Goal: Use online tool/utility: Utilize a website feature to perform a specific function

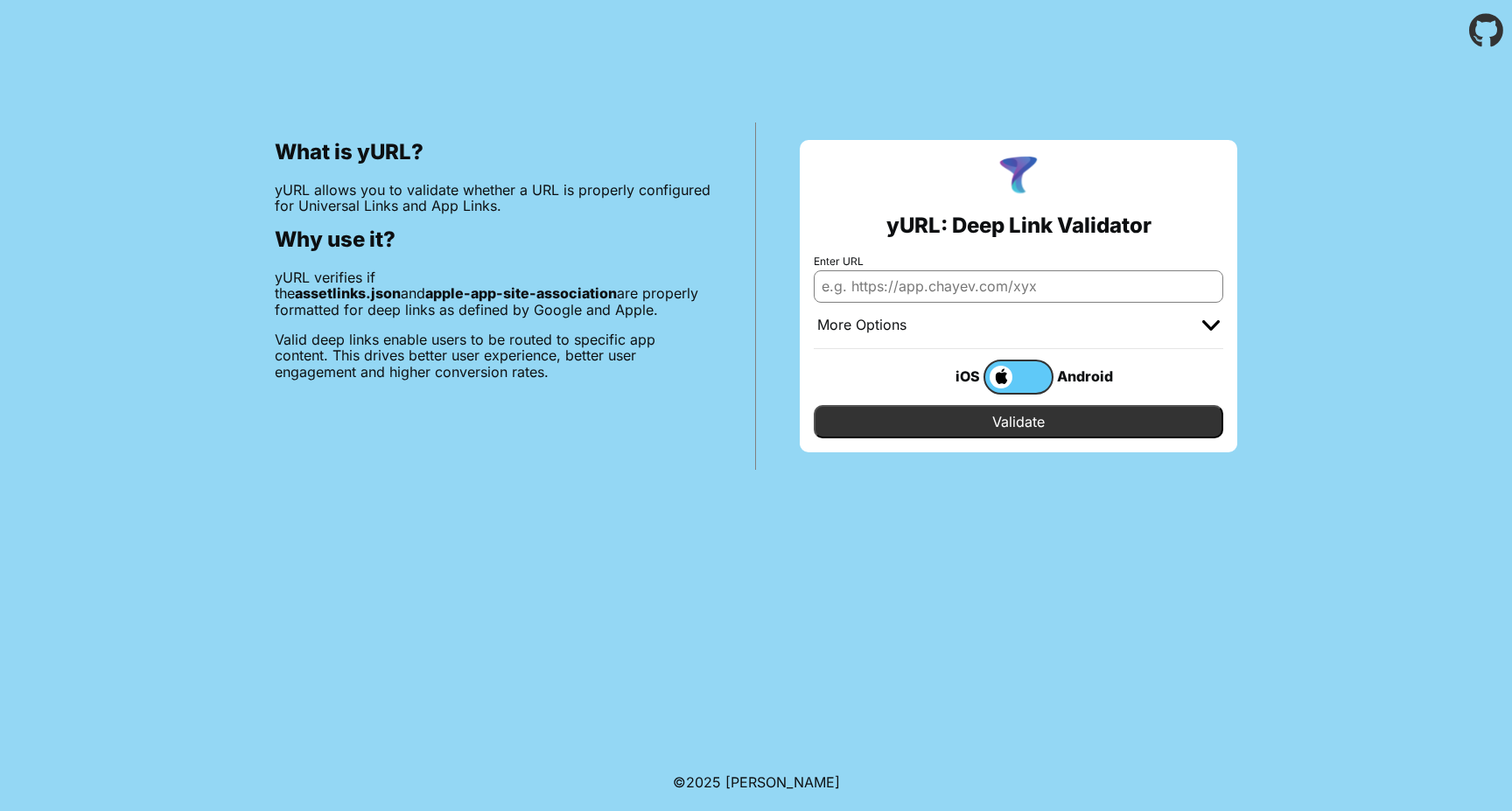
click at [916, 291] on input "Enter URL" at bounding box center [1018, 286] width 409 height 31
type input "[URL][DOMAIN_NAME]"
click at [1020, 420] on input "Validate" at bounding box center [1018, 421] width 409 height 33
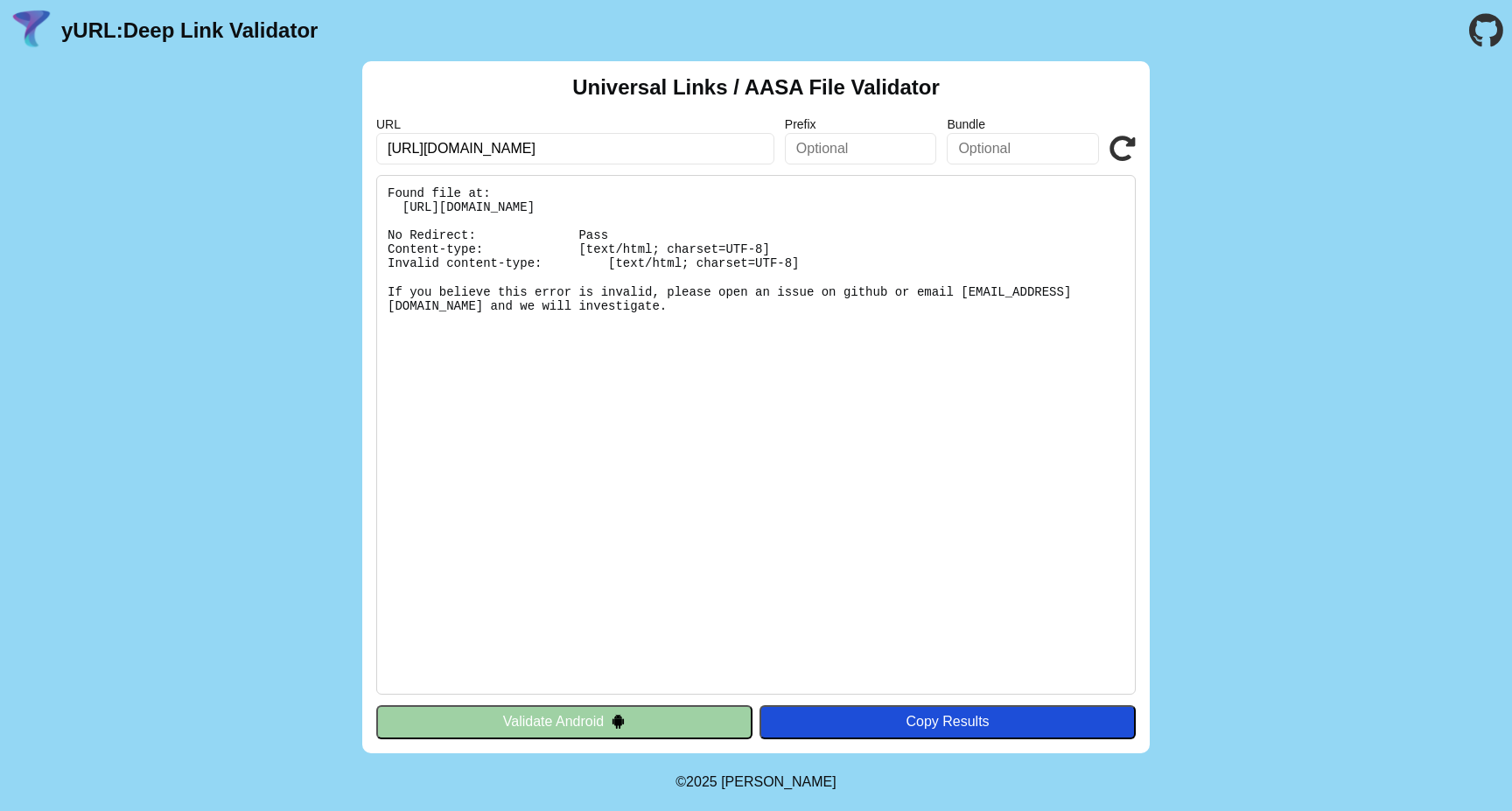
click at [932, 528] on pre "Found file at: [URL][DOMAIN_NAME] No Redirect: Pass Content-type: [text/html; c…" at bounding box center [756, 434] width 759 height 519
click at [676, 719] on button "Validate Android" at bounding box center [565, 721] width 376 height 33
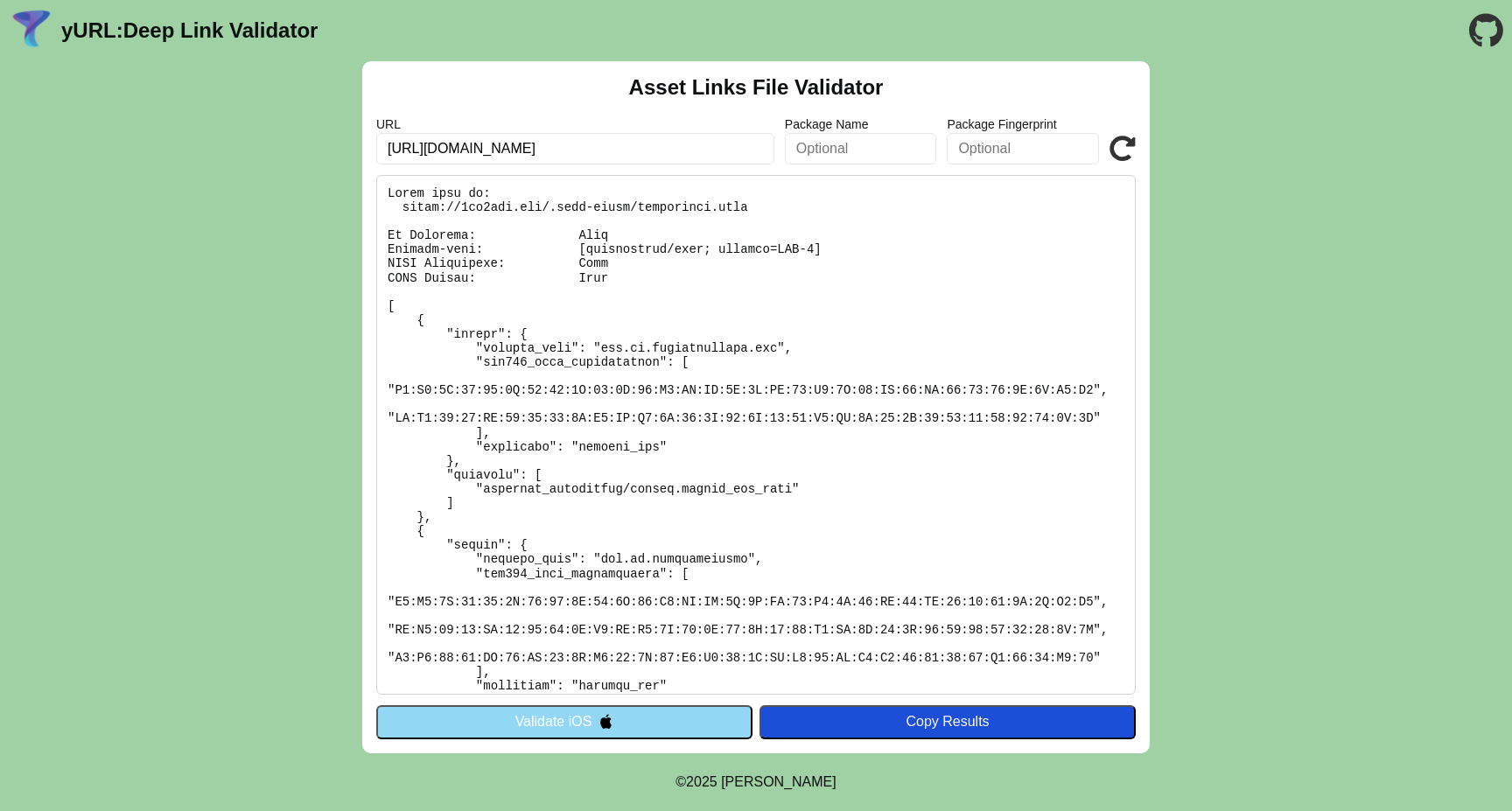
click at [652, 153] on input "[URL][DOMAIN_NAME]" at bounding box center [575, 148] width 398 height 31
click at [695, 725] on button "Validate iOS" at bounding box center [565, 721] width 376 height 33
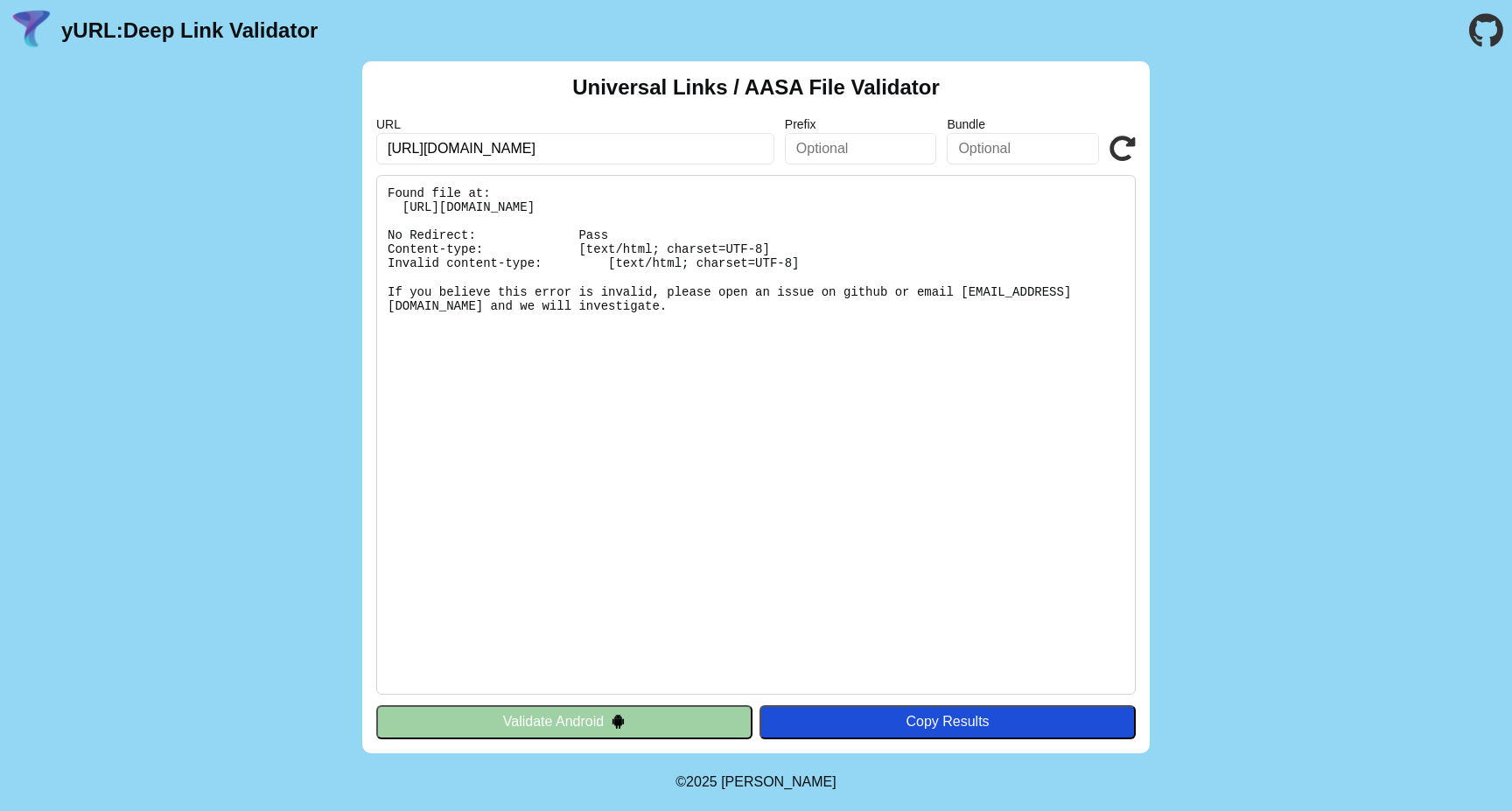
click at [1003, 147] on input "text" at bounding box center [1022, 148] width 153 height 31
click at [861, 146] on input "text" at bounding box center [861, 148] width 153 height 31
